Goal: Find specific page/section: Find specific page/section

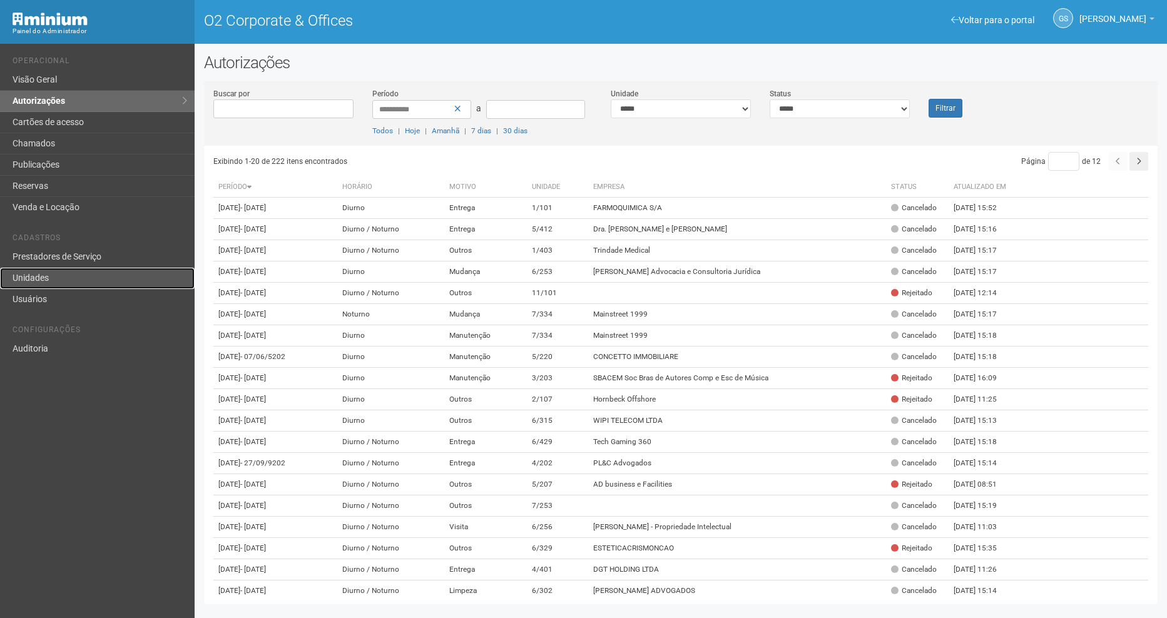
drag, startPoint x: 71, startPoint y: 283, endPoint x: 39, endPoint y: 278, distance: 32.9
click at [39, 278] on link "Unidades" at bounding box center [97, 278] width 195 height 21
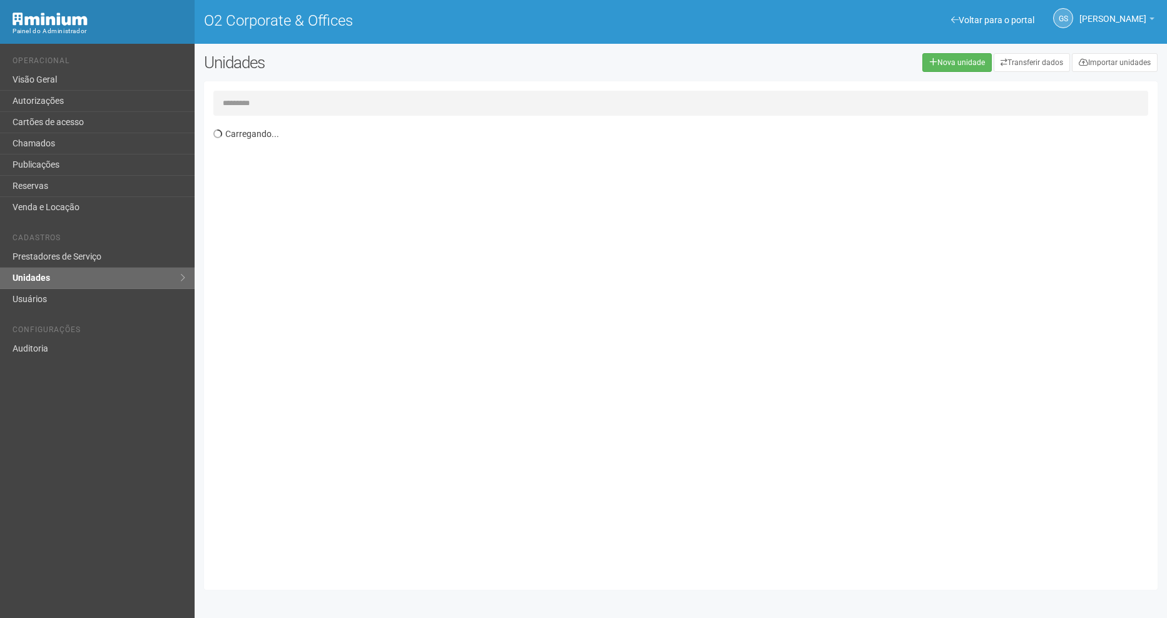
click at [270, 99] on input "text" at bounding box center [680, 103] width 934 height 25
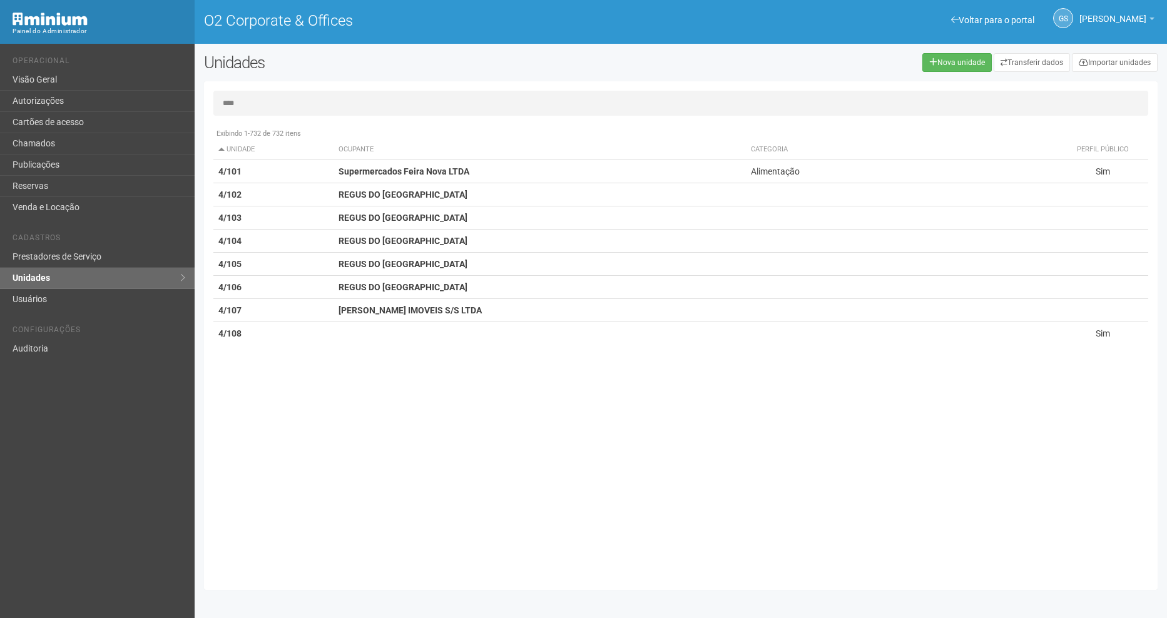
type input "****"
